Goal: Obtain resource: Obtain resource

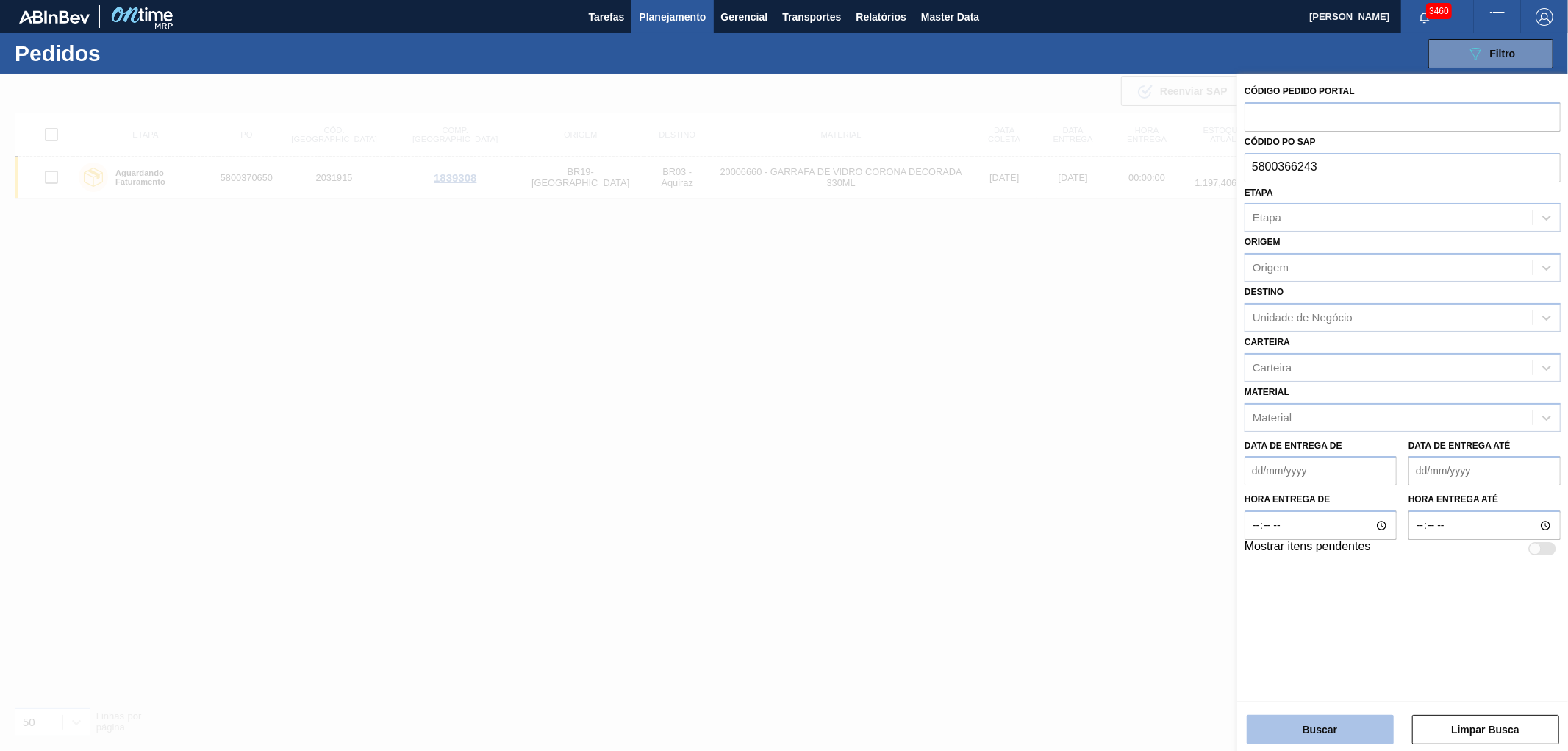
type input "5800366243"
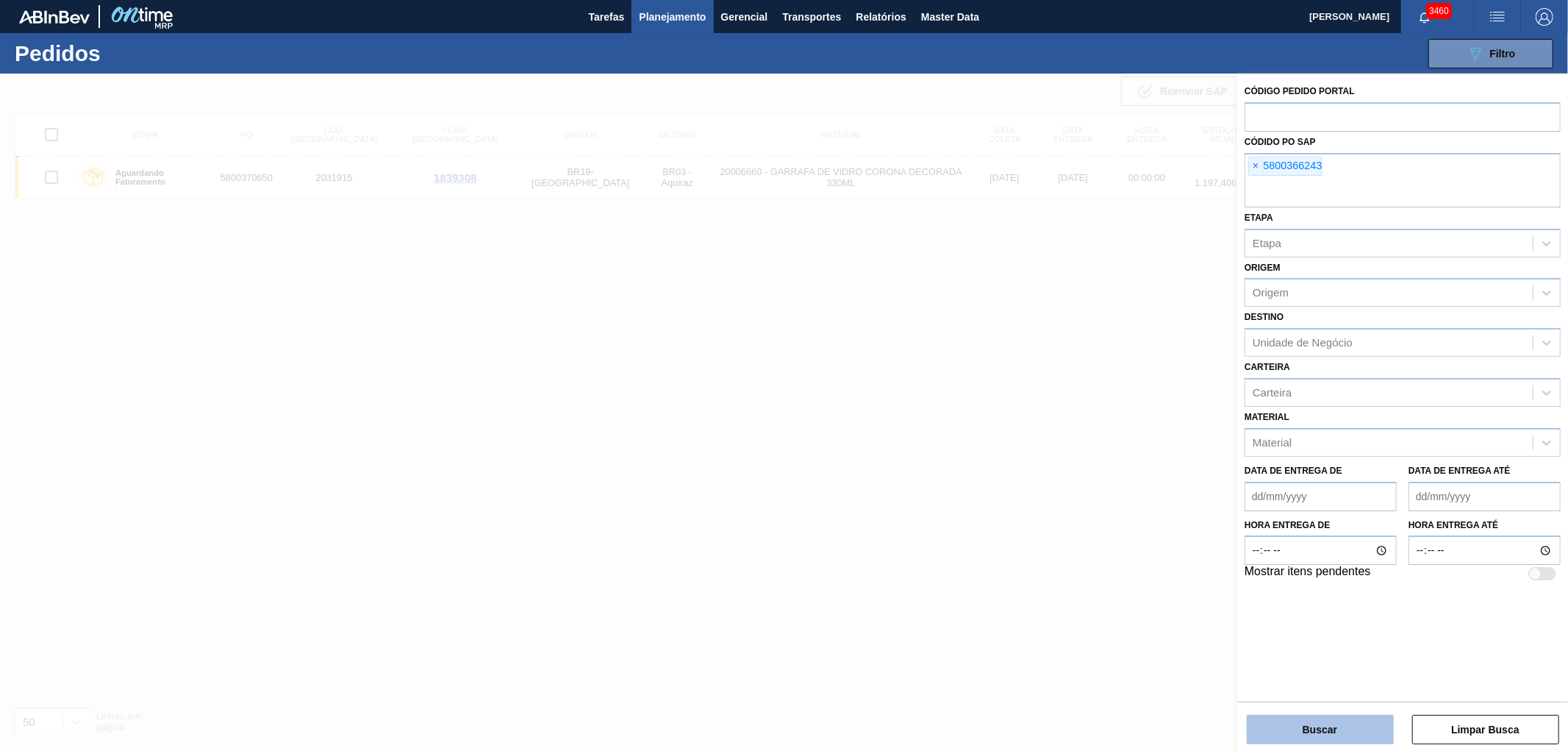
click at [1296, 723] on button "Buscar" at bounding box center [1320, 730] width 147 height 29
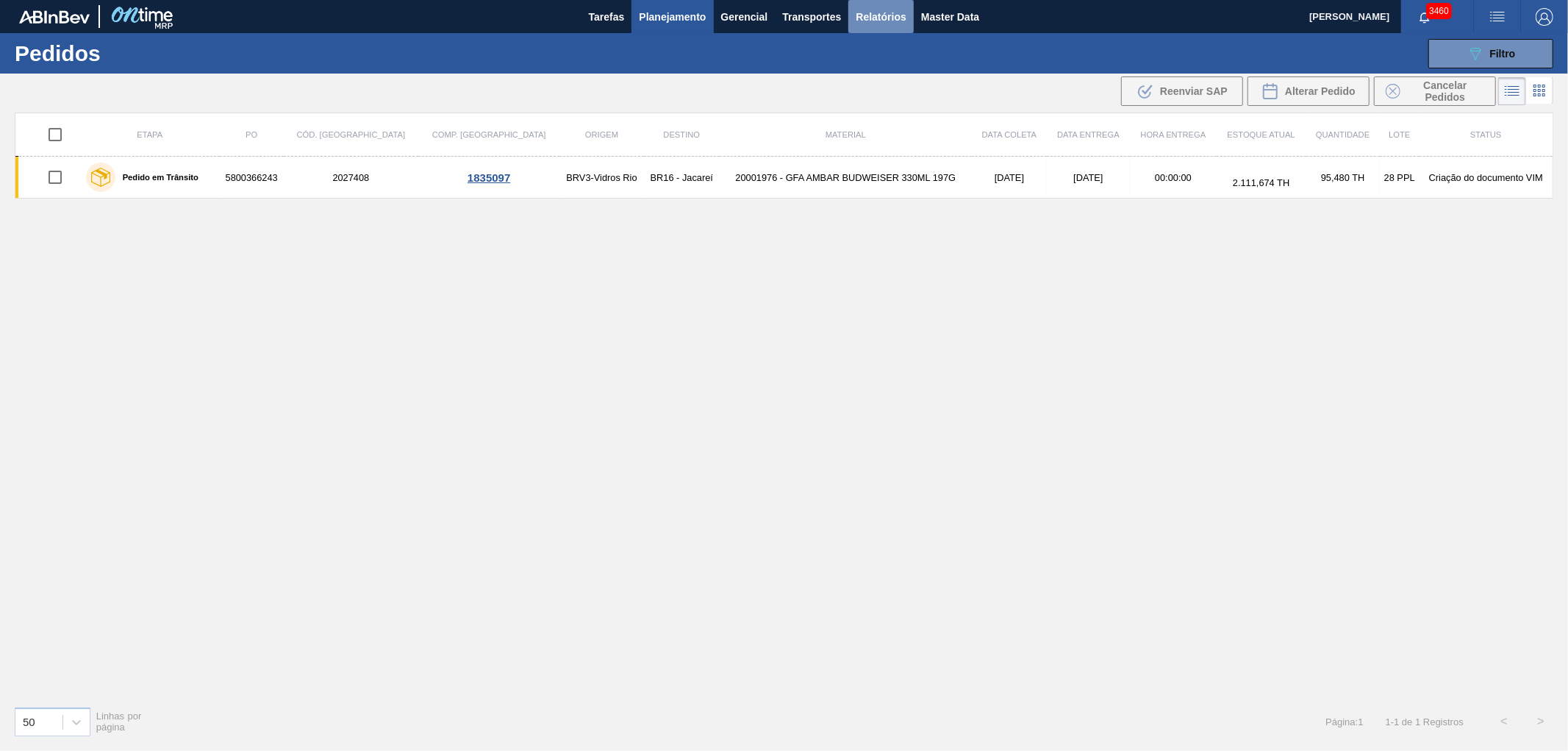
click at [875, 31] on button "Relatórios" at bounding box center [880, 16] width 65 height 33
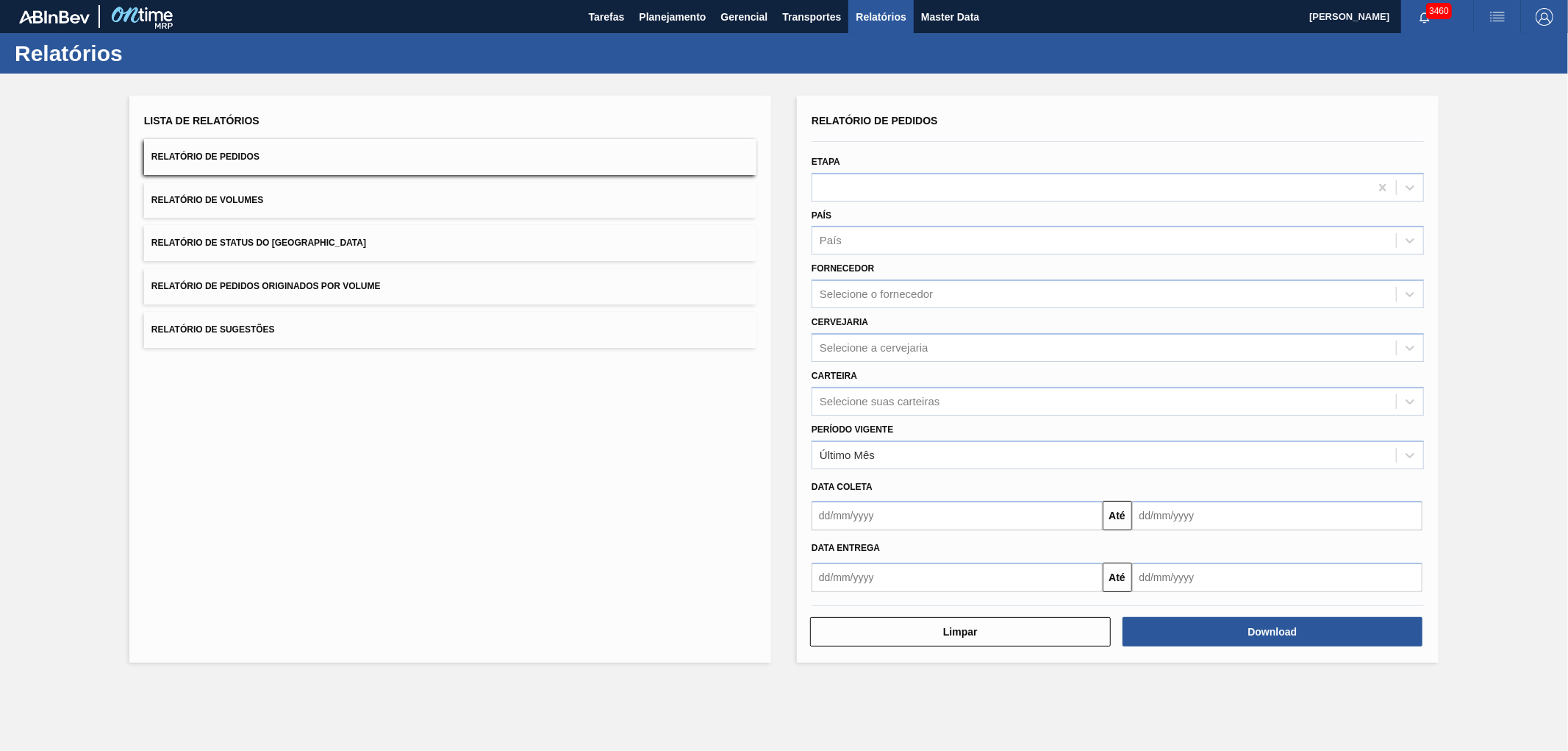
click at [338, 244] on button "Relatório de Status do [GEOGRAPHIC_DATA]" at bounding box center [450, 243] width 613 height 36
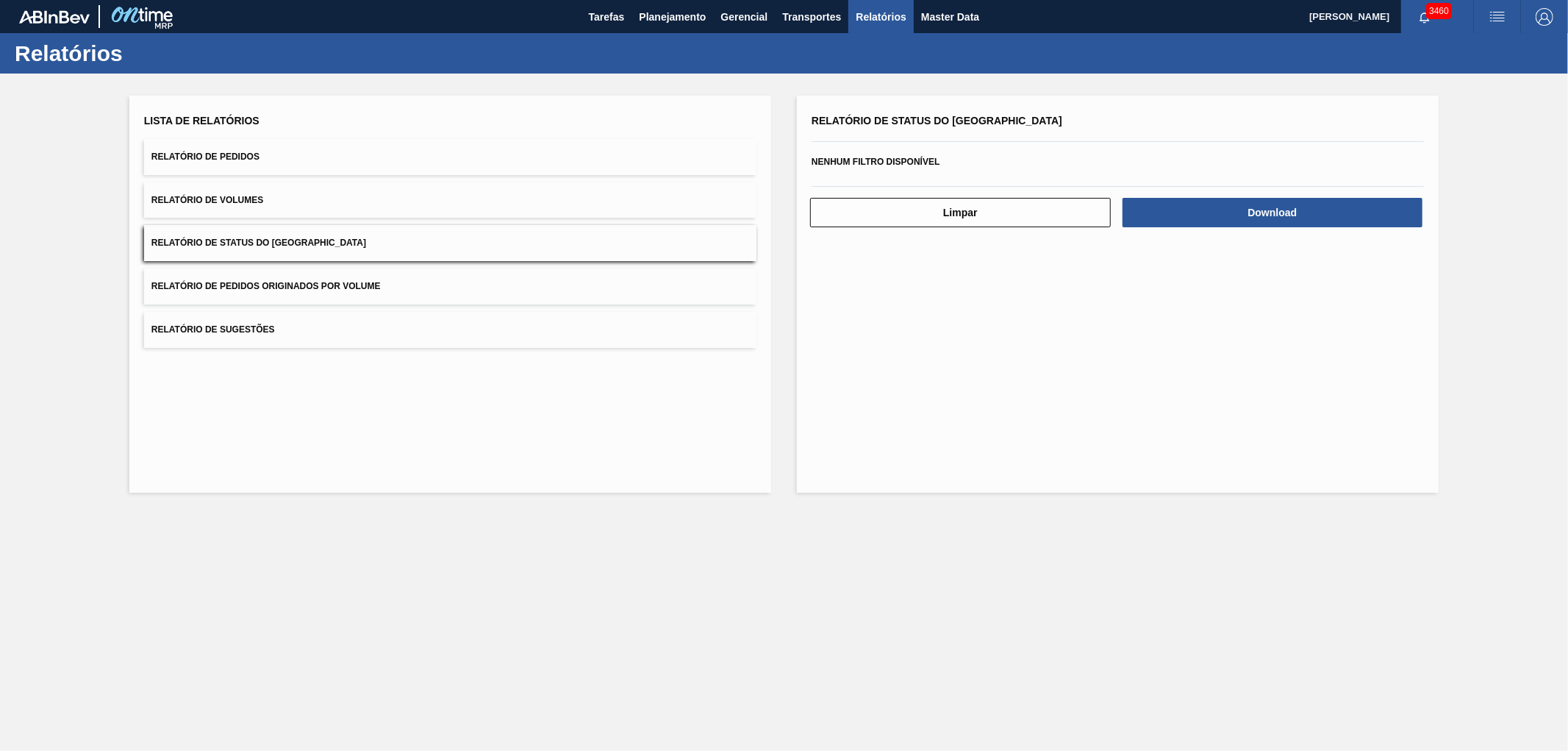
click at [352, 281] on span "Relatório de Pedidos Originados por Volume" at bounding box center [266, 286] width 229 height 11
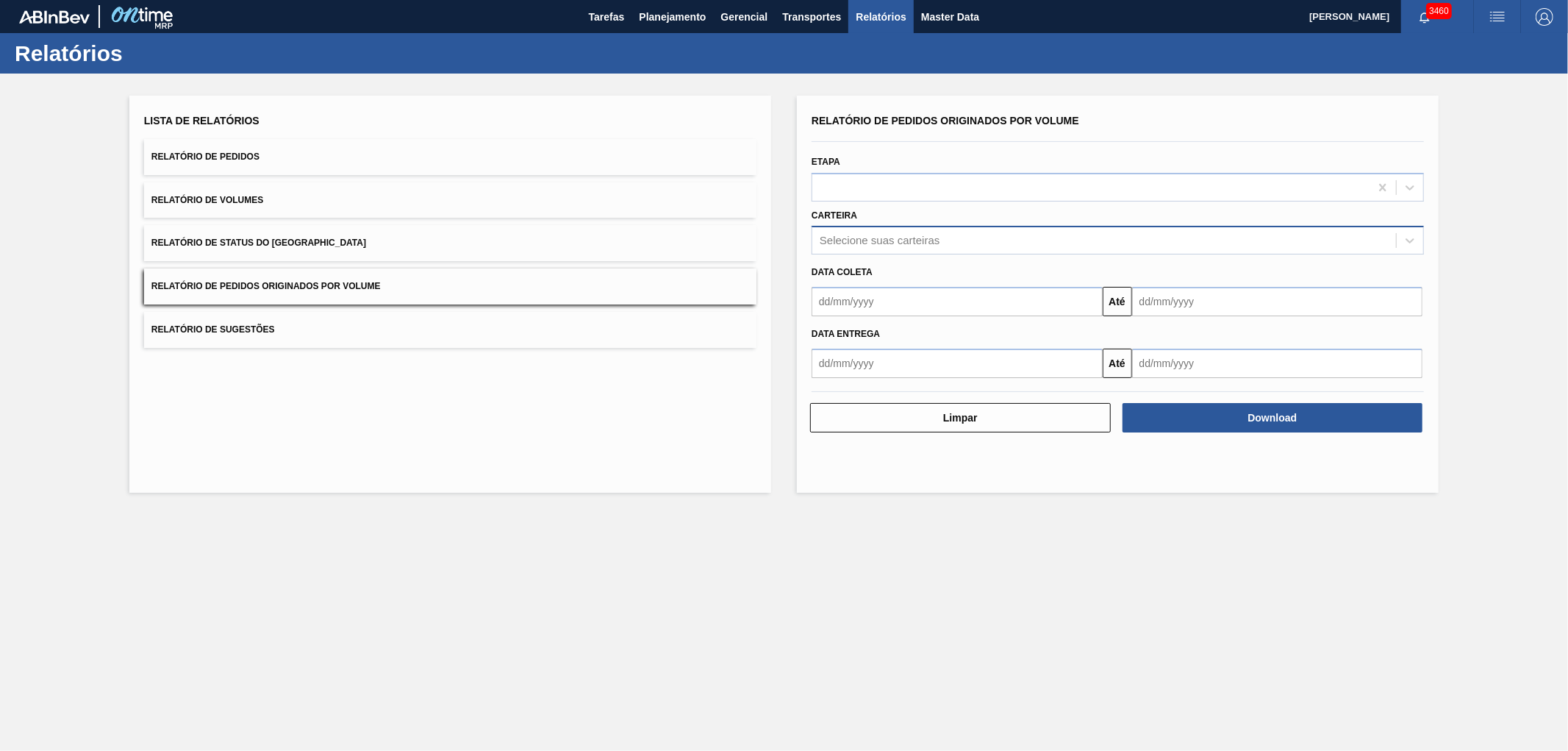
click at [866, 235] on div "Selecione suas carteiras" at bounding box center [879, 241] width 120 height 12
type input "vidro"
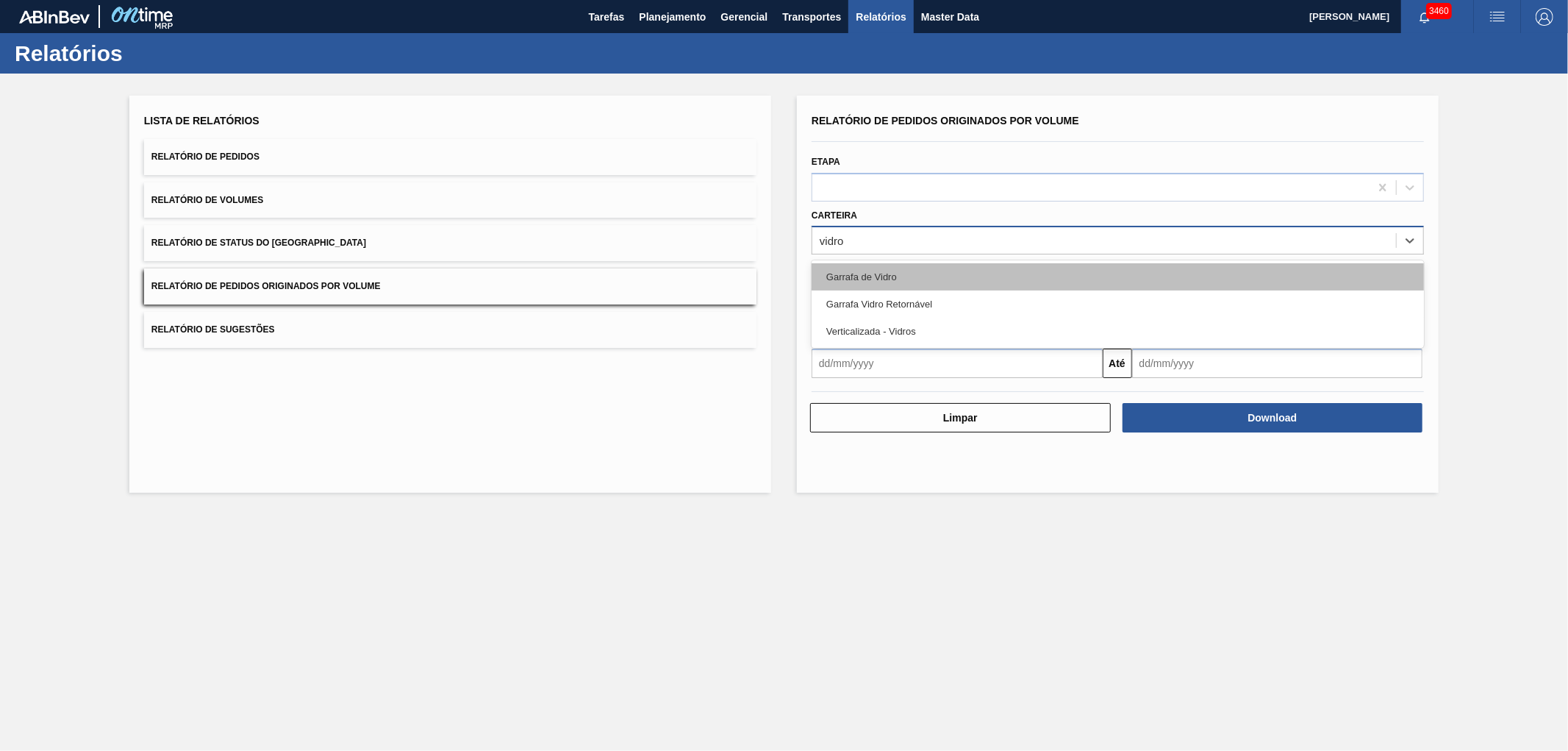
click at [887, 270] on div "Garrafa de Vidro" at bounding box center [1117, 277] width 613 height 27
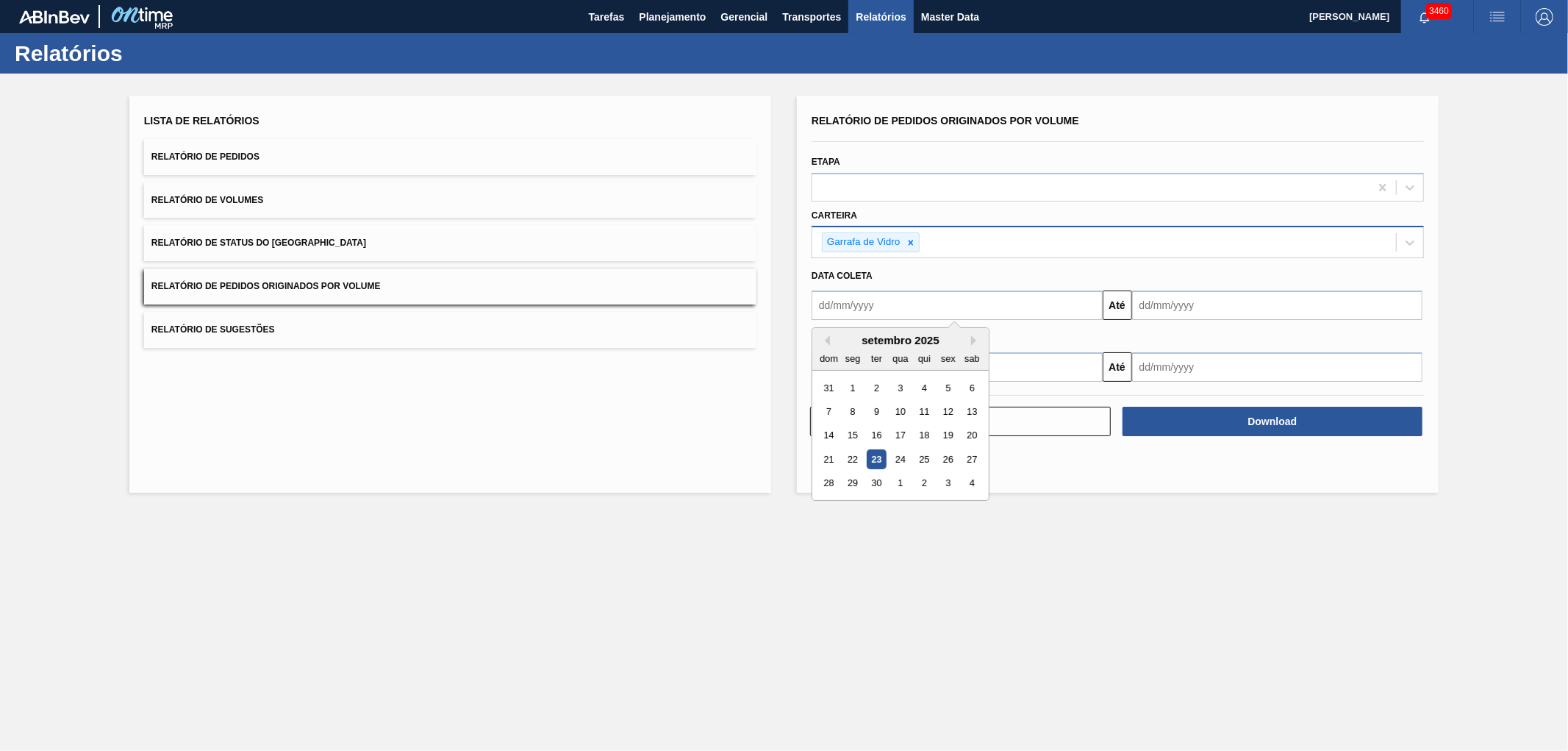
click at [863, 300] on input "text" at bounding box center [957, 305] width 291 height 29
drag, startPoint x: 858, startPoint y: 378, endPoint x: 892, endPoint y: 364, distance: 36.8
click at [858, 378] on div "1" at bounding box center [853, 388] width 20 height 20
type input "[DATE]"
click at [1192, 298] on input "text" at bounding box center [1278, 305] width 291 height 29
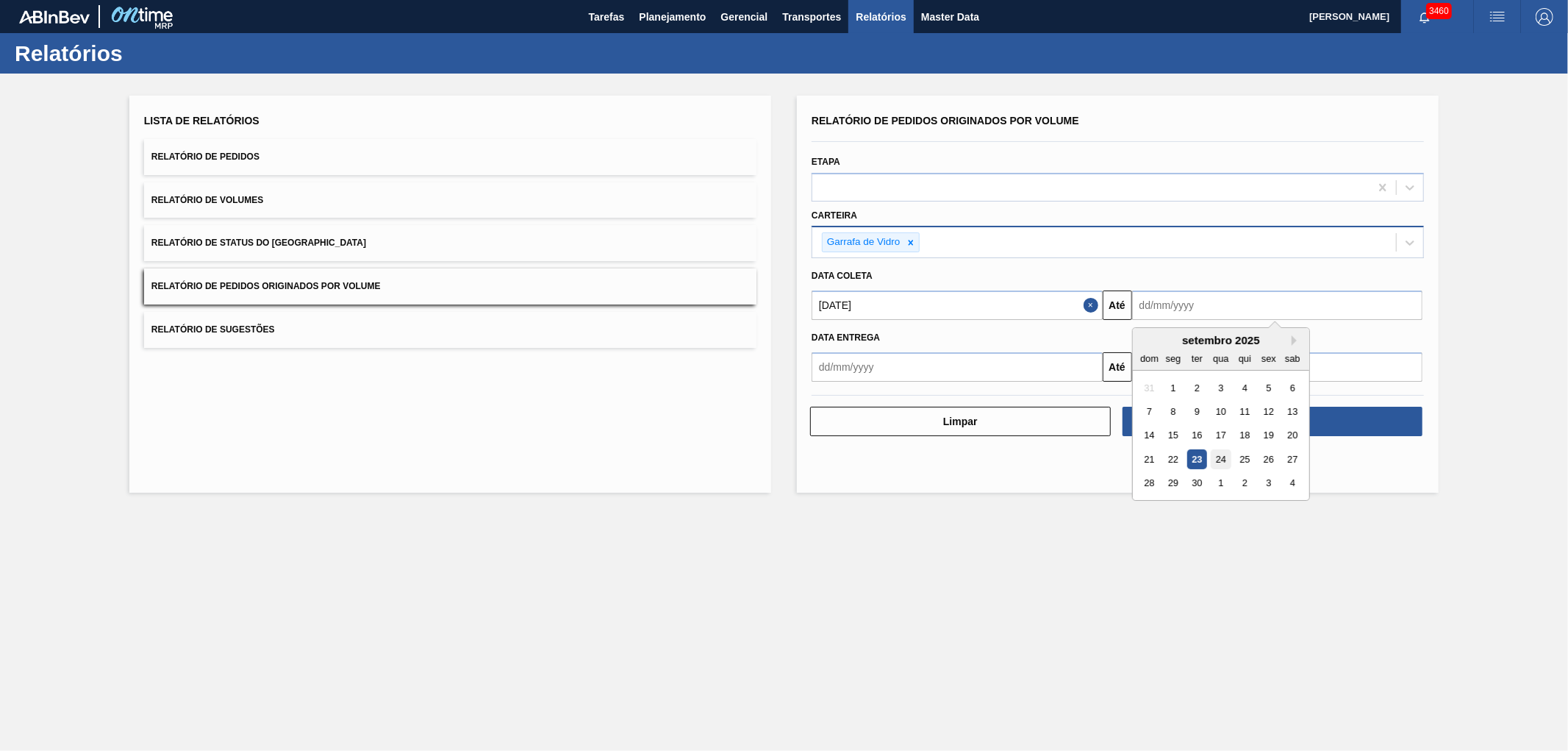
click at [1219, 453] on div "24" at bounding box center [1220, 459] width 20 height 20
type input "[DATE]"
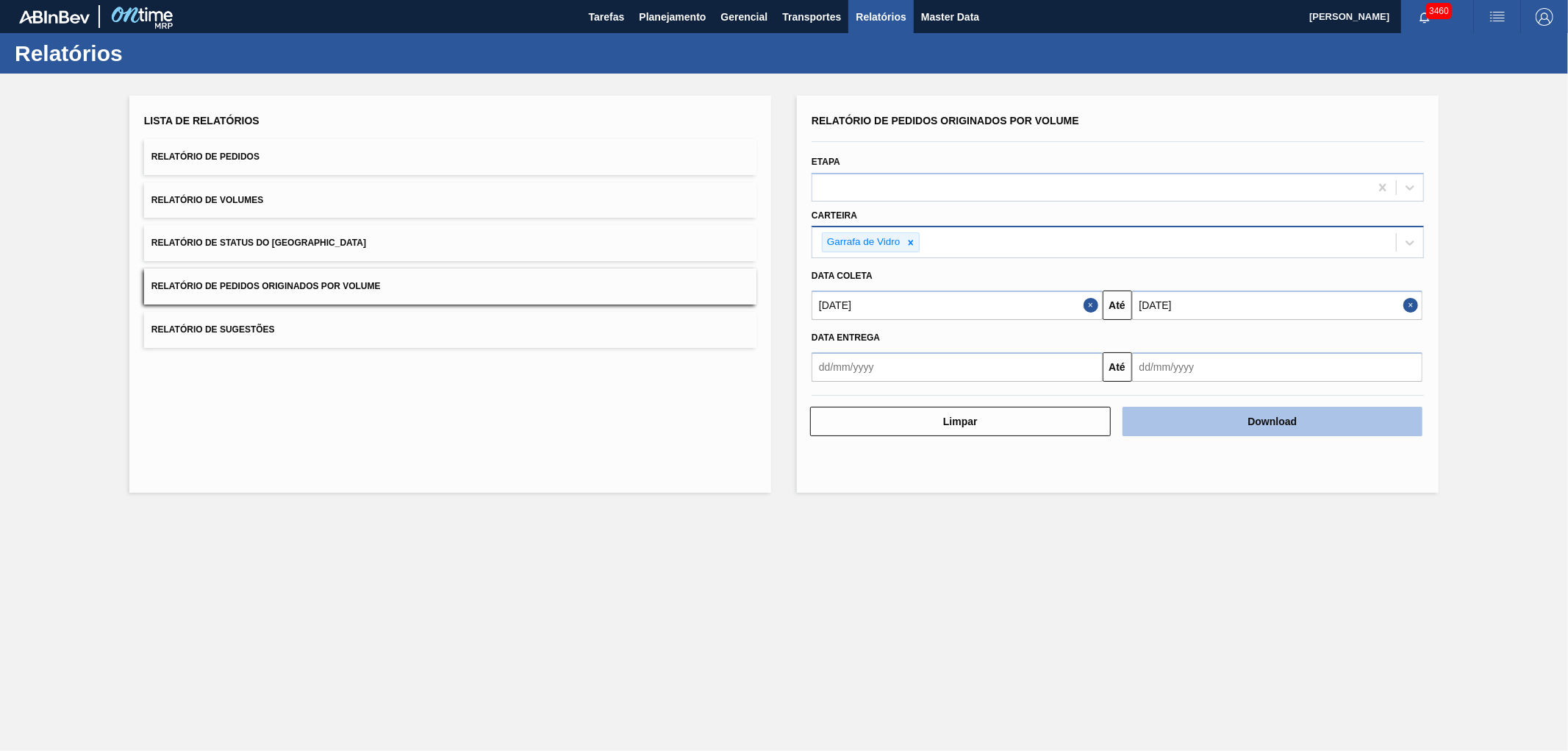
click at [1272, 421] on button "Download" at bounding box center [1273, 421] width 301 height 29
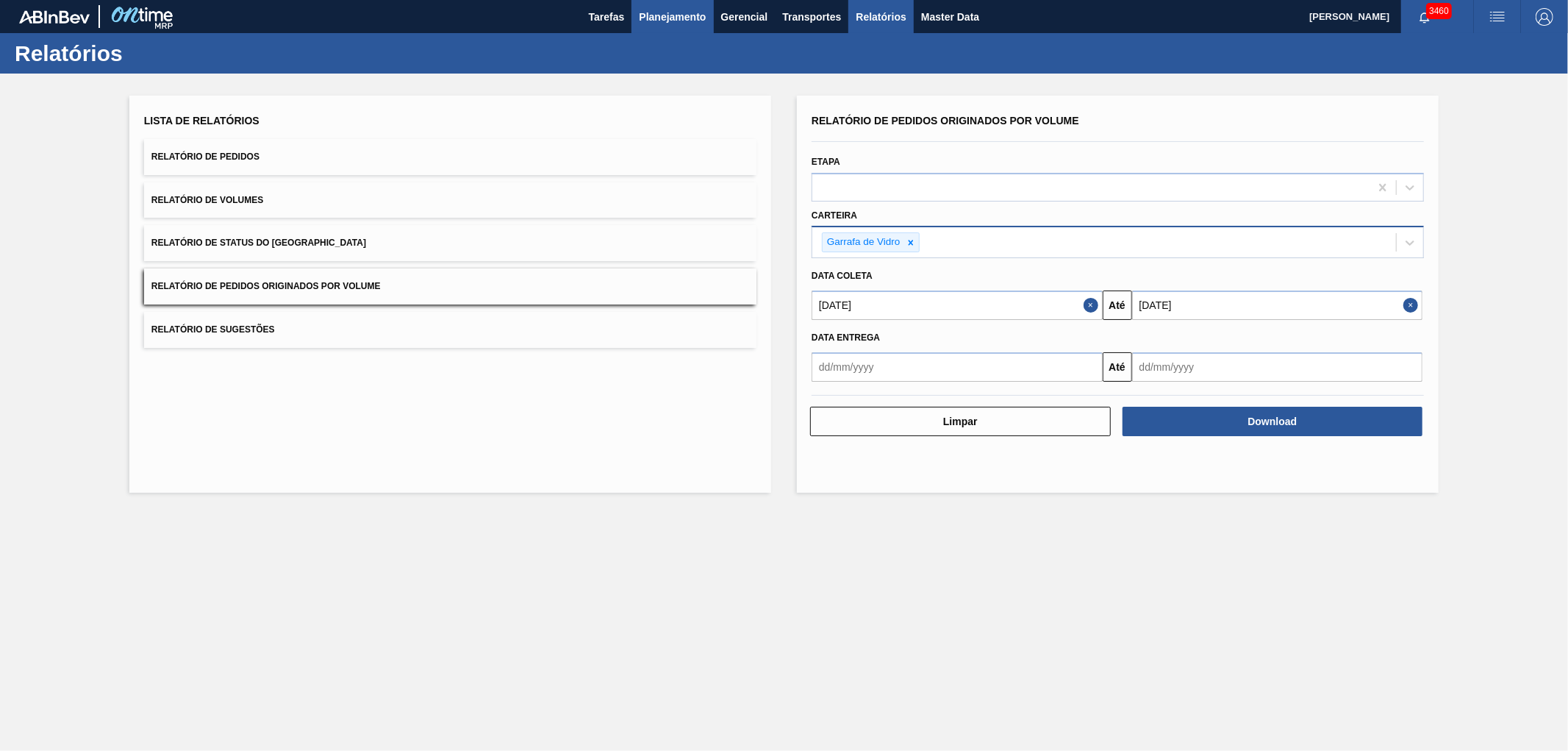
click at [676, 10] on span "Planejamento" at bounding box center [672, 17] width 67 height 18
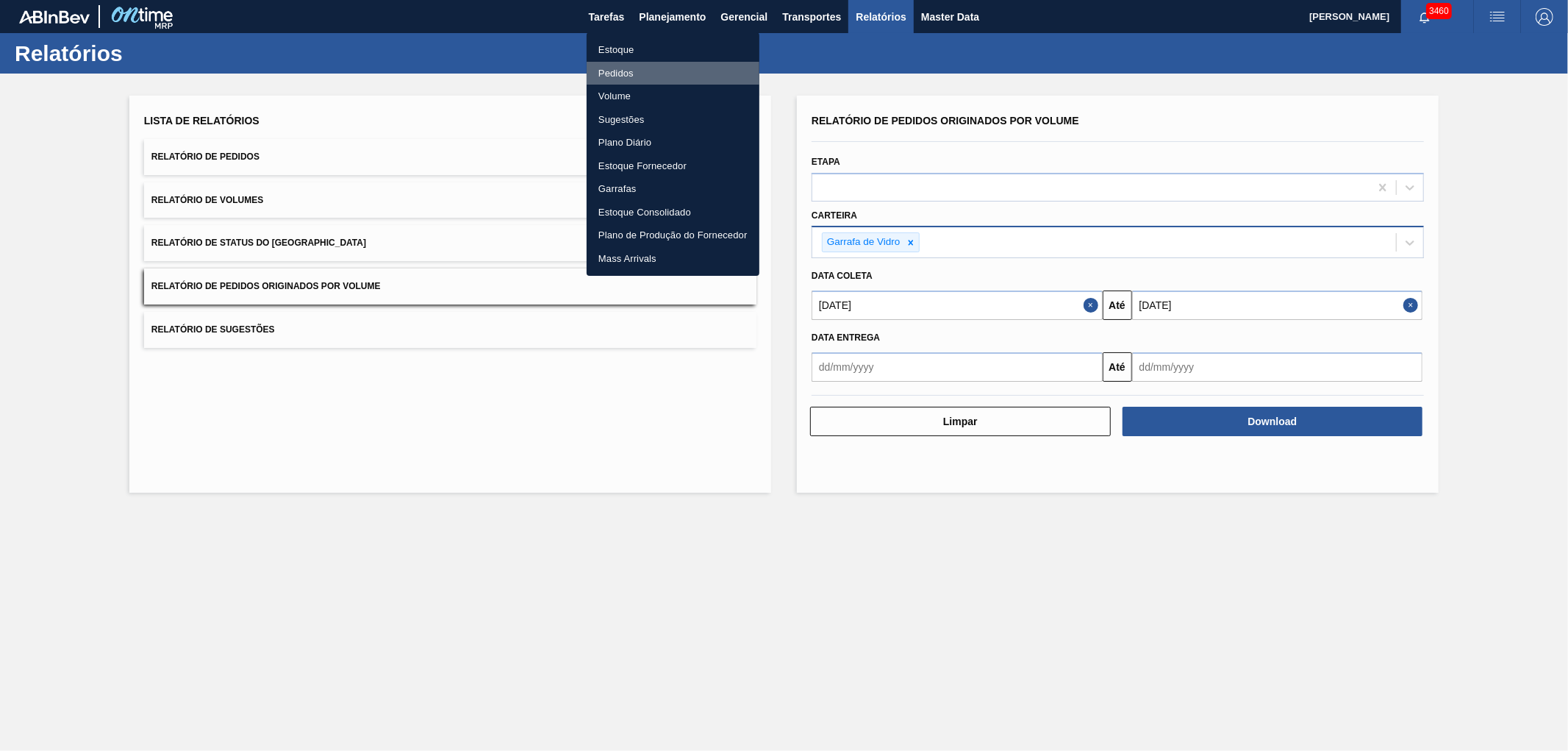
click at [608, 69] on li "Pedidos" at bounding box center [672, 73] width 173 height 24
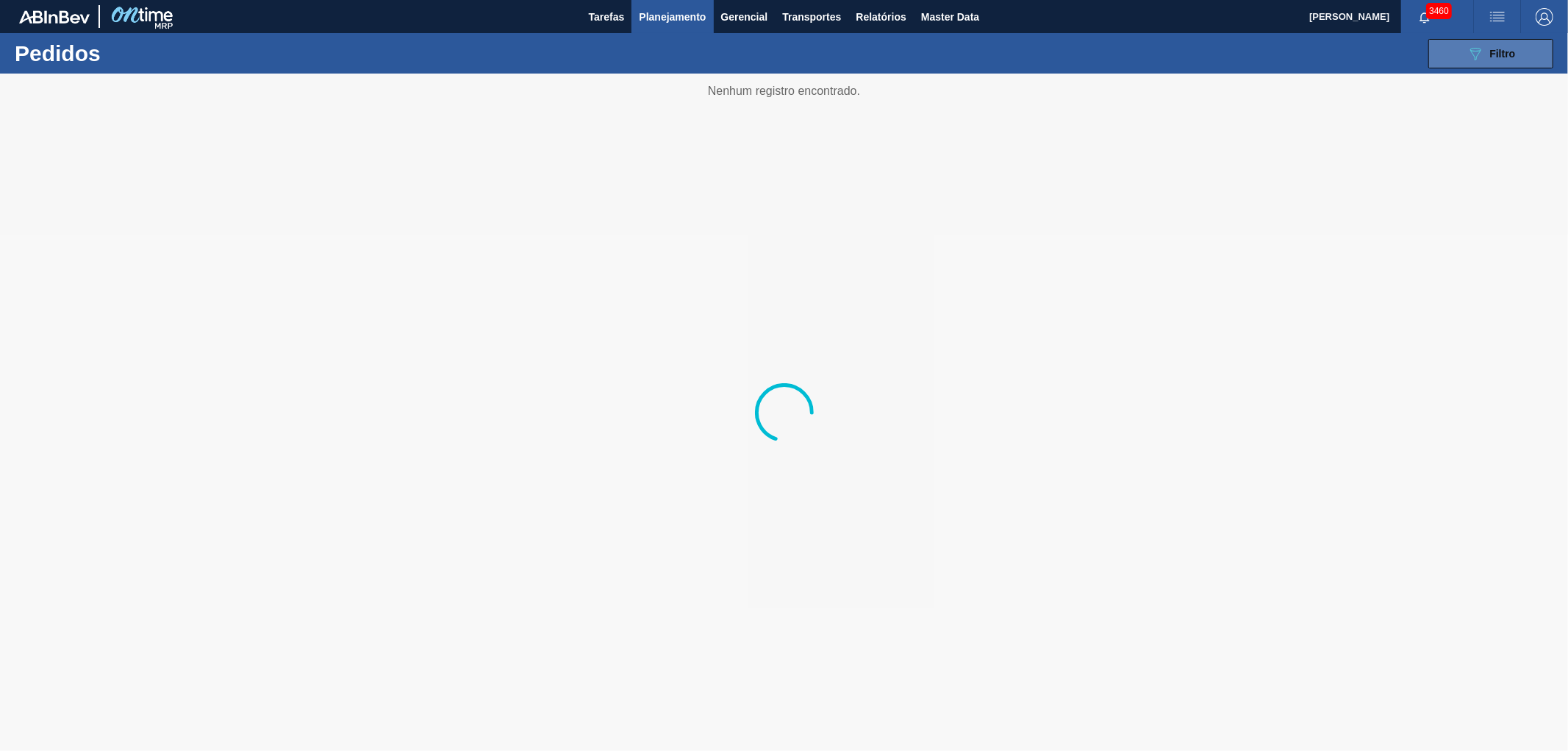
click at [1498, 55] on span "Filtro" at bounding box center [1503, 53] width 25 height 11
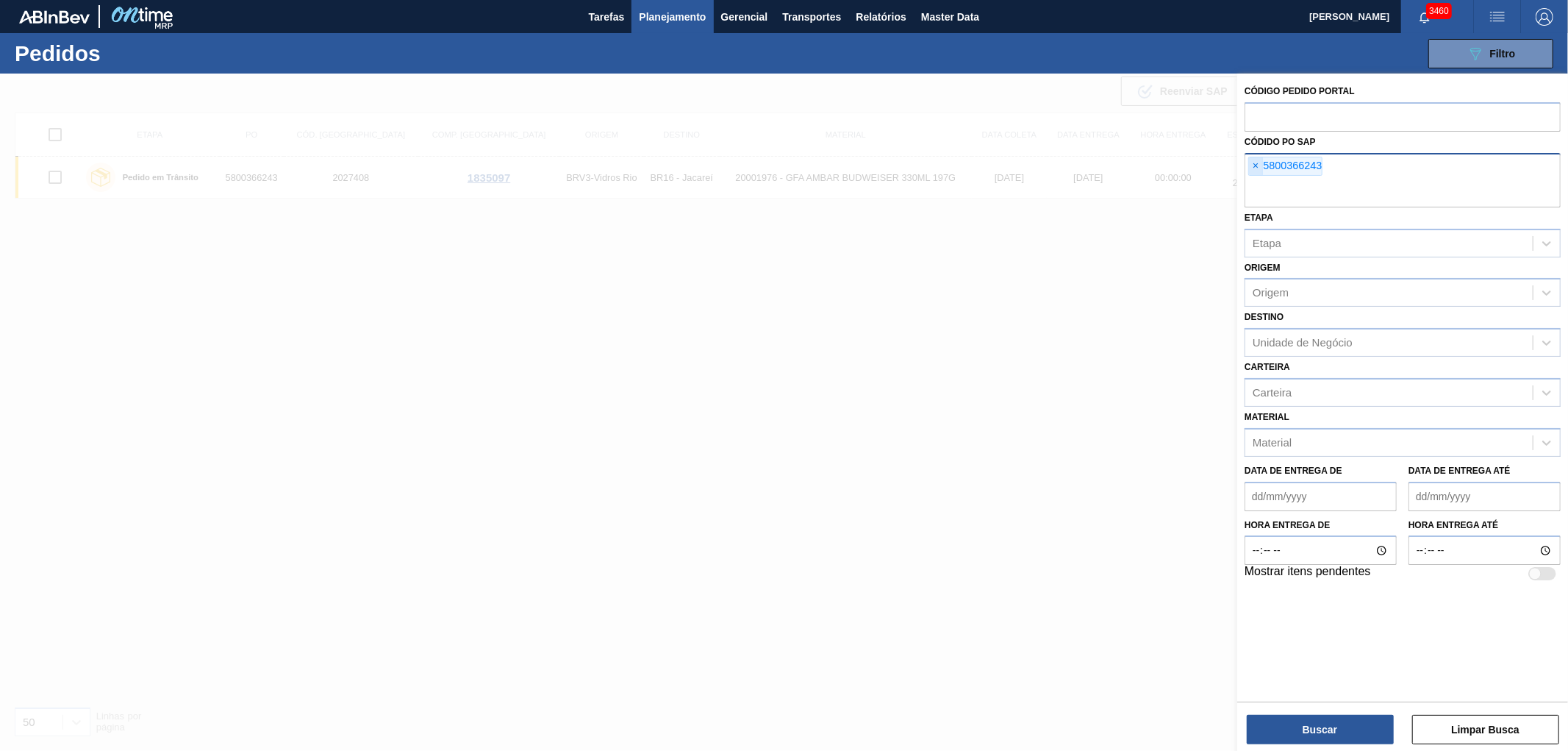
click at [1254, 164] on span "×" at bounding box center [1256, 166] width 14 height 18
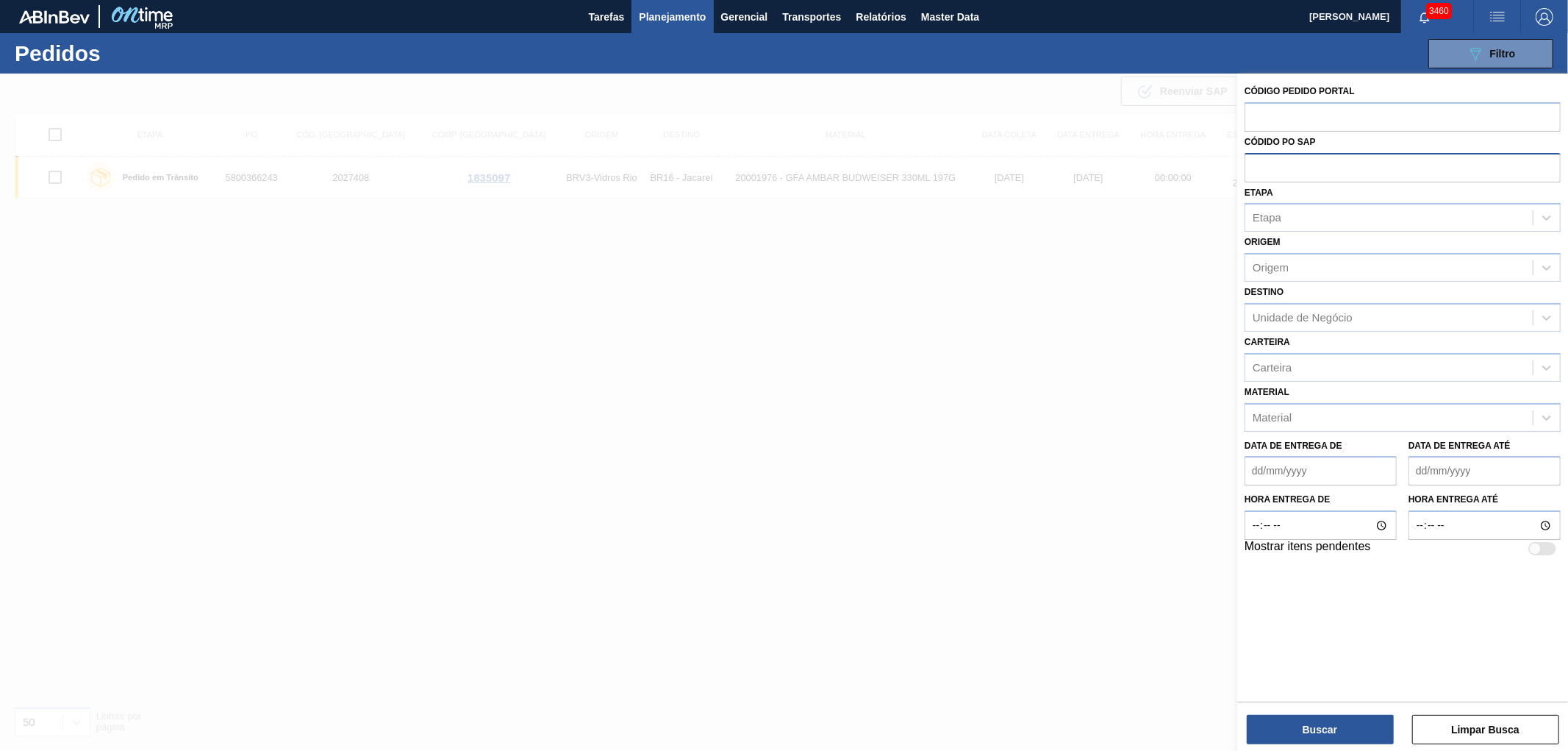
paste input "text"
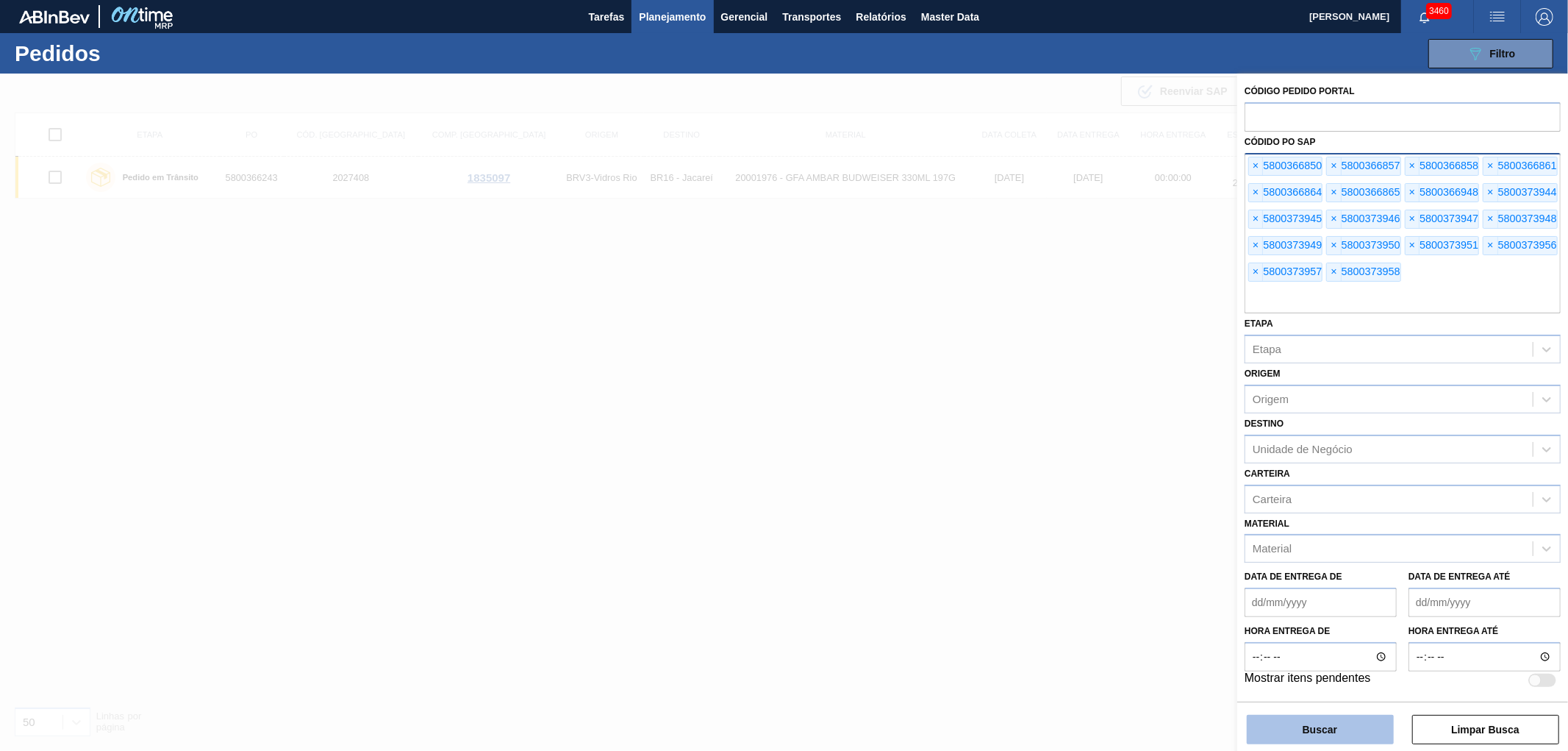
click at [1306, 723] on button "Buscar" at bounding box center [1320, 730] width 147 height 29
